Goal: Transaction & Acquisition: Download file/media

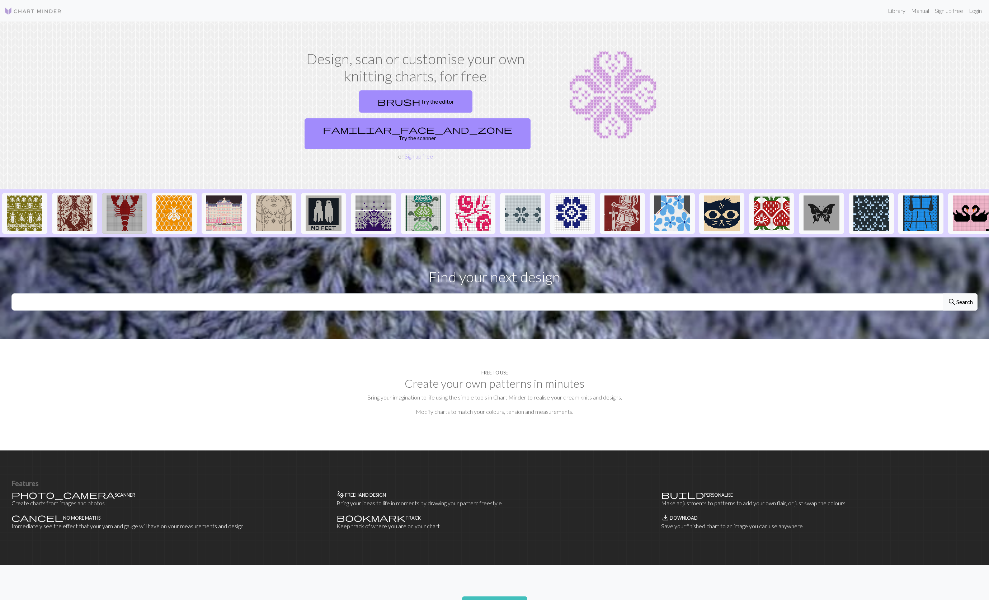
click at [121, 197] on img at bounding box center [125, 214] width 36 height 36
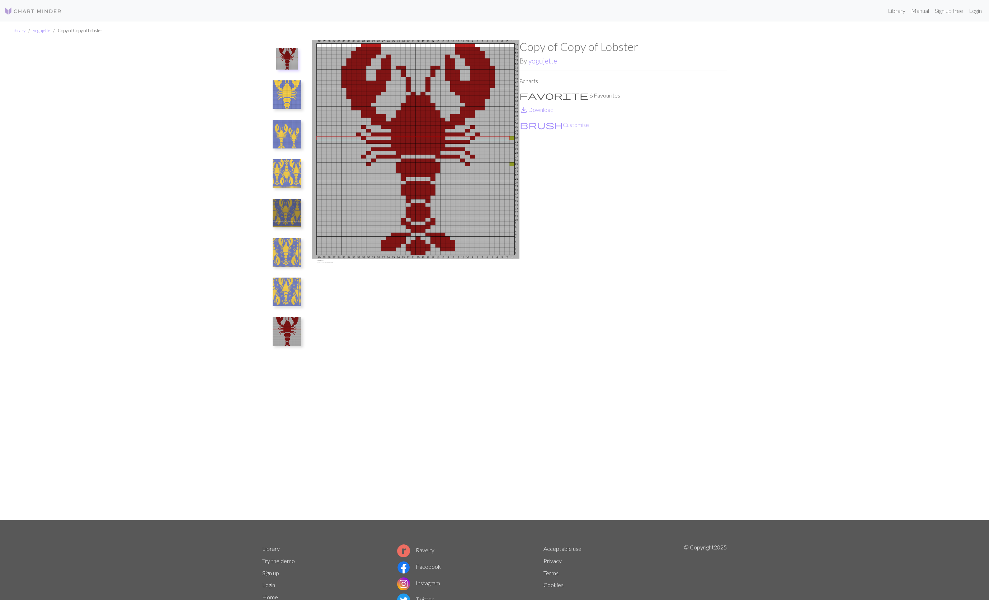
click at [427, 95] on img at bounding box center [416, 280] width 208 height 480
click at [429, 92] on img at bounding box center [416, 280] width 208 height 480
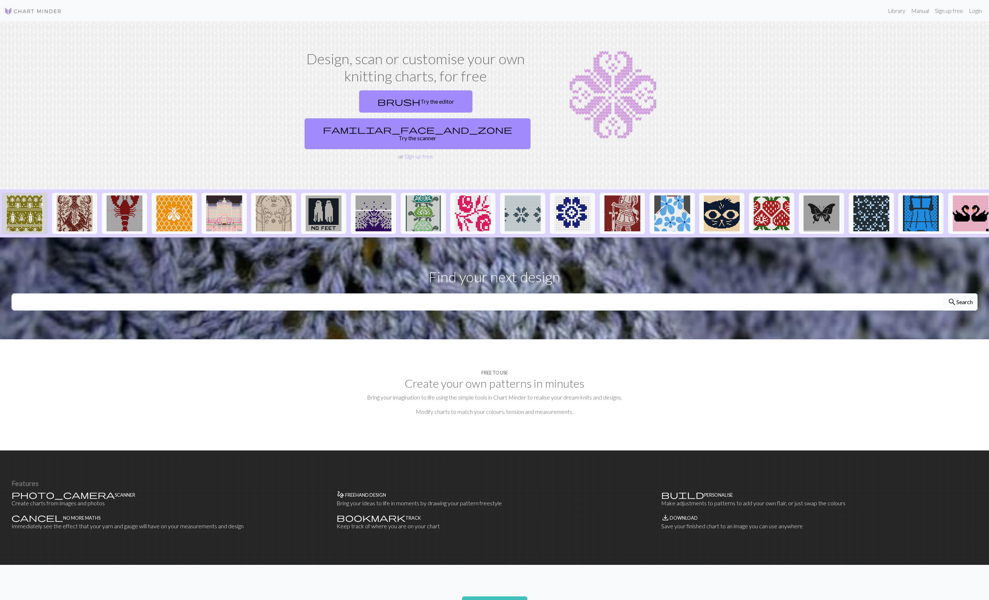
click at [32, 196] on img at bounding box center [25, 214] width 36 height 36
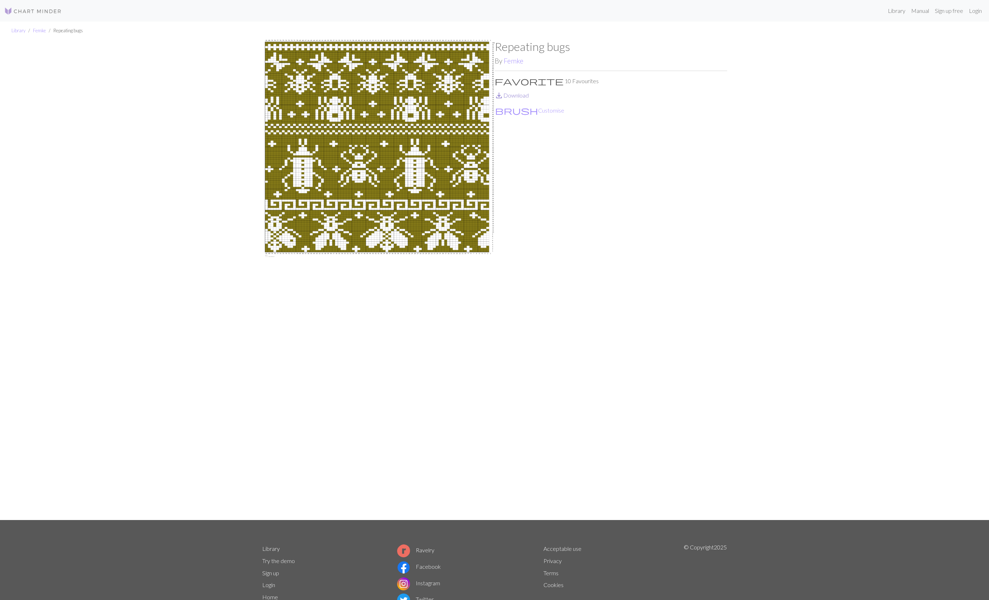
click at [523, 94] on link "save_alt Download" at bounding box center [512, 95] width 34 height 7
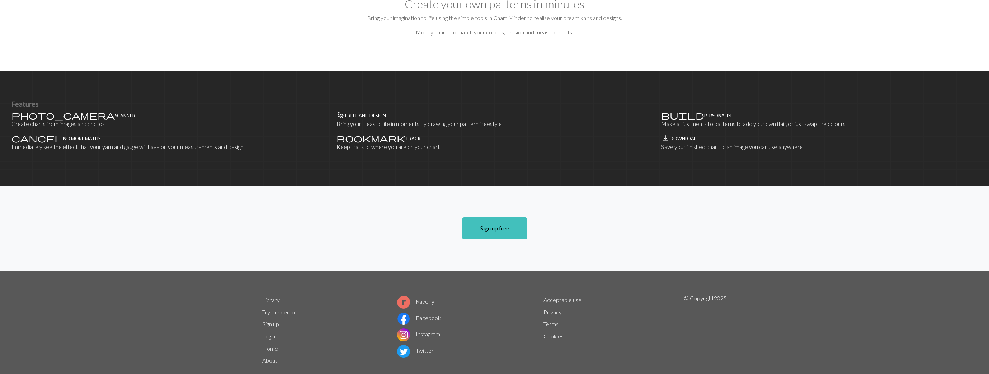
scroll to position [128, 0]
